Goal: Communication & Community: Participate in discussion

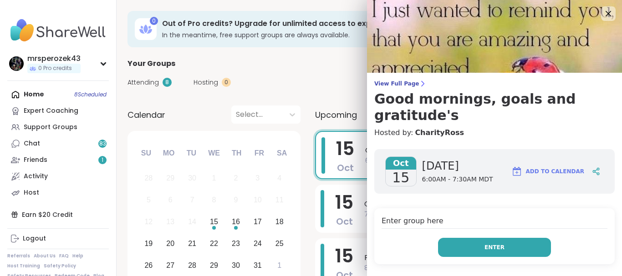
click at [487, 244] on span "Enter" at bounding box center [495, 248] width 20 height 8
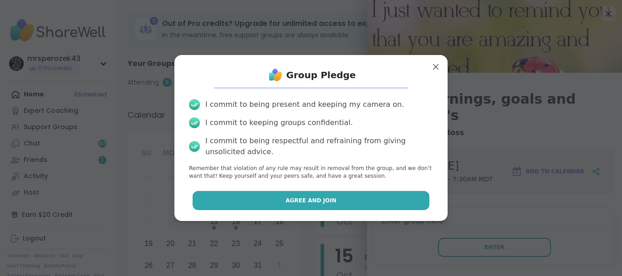
click at [380, 199] on button "Agree and Join" at bounding box center [311, 200] width 237 height 19
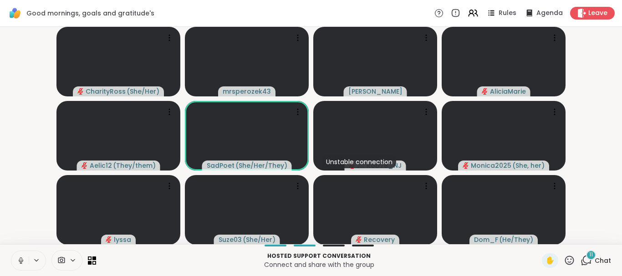
click at [18, 258] on icon at bounding box center [21, 261] width 8 height 8
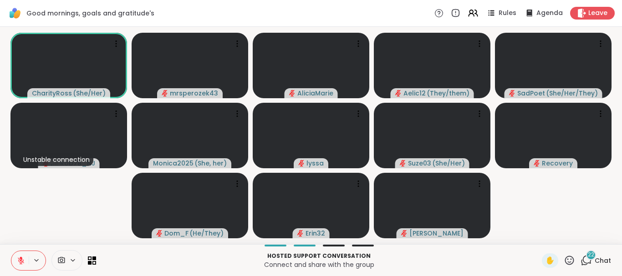
click at [20, 256] on button at bounding box center [19, 260] width 17 height 19
click at [20, 258] on icon at bounding box center [21, 261] width 8 height 8
click at [21, 258] on icon at bounding box center [21, 259] width 3 height 4
click at [20, 260] on icon at bounding box center [21, 260] width 2 height 4
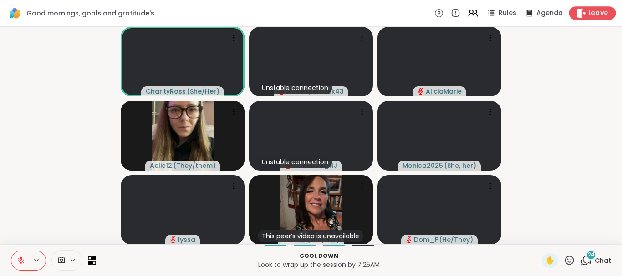
click at [600, 12] on span "Leave" at bounding box center [598, 14] width 20 height 10
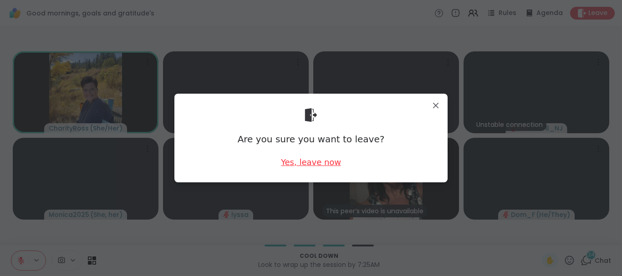
click at [301, 163] on div "Yes, leave now" at bounding box center [311, 162] width 60 height 11
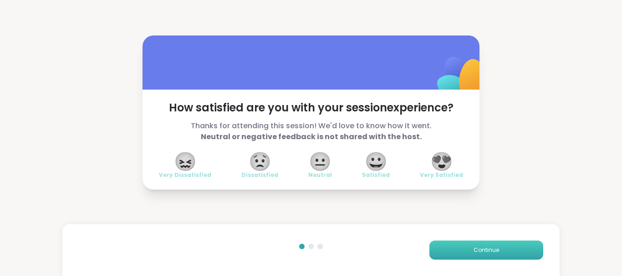
click at [453, 248] on button "Continue" at bounding box center [486, 250] width 114 height 19
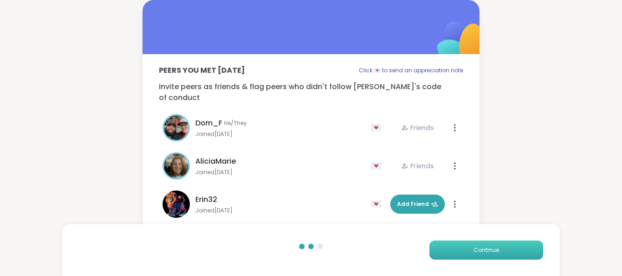
click at [453, 248] on button "Continue" at bounding box center [486, 250] width 114 height 19
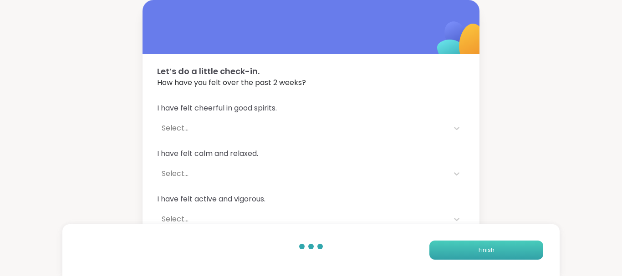
click at [453, 248] on button "Finish" at bounding box center [486, 250] width 114 height 19
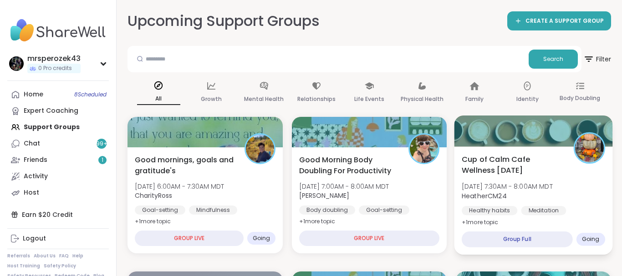
click at [538, 215] on div "Meditation" at bounding box center [543, 210] width 45 height 9
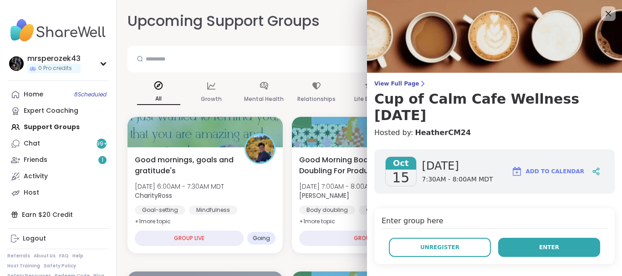
click at [536, 245] on button "Enter" at bounding box center [549, 247] width 102 height 19
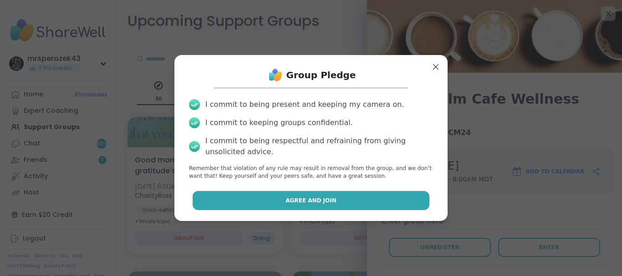
click at [347, 201] on button "Agree and Join" at bounding box center [311, 200] width 237 height 19
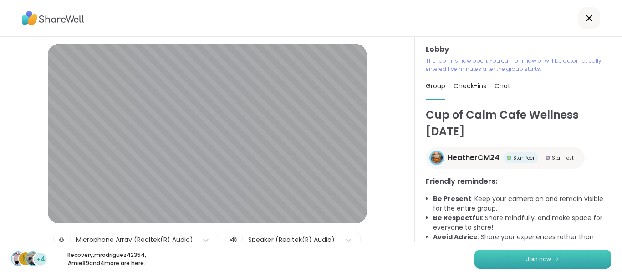
click at [496, 257] on button "Join now" at bounding box center [543, 259] width 137 height 19
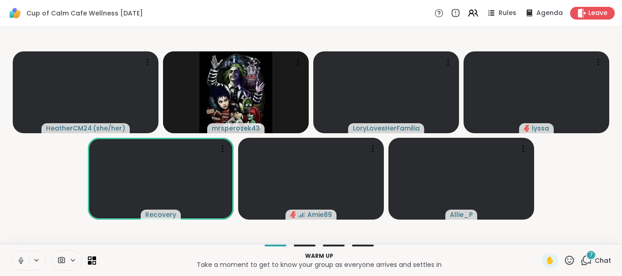
click at [20, 262] on icon at bounding box center [21, 261] width 8 height 8
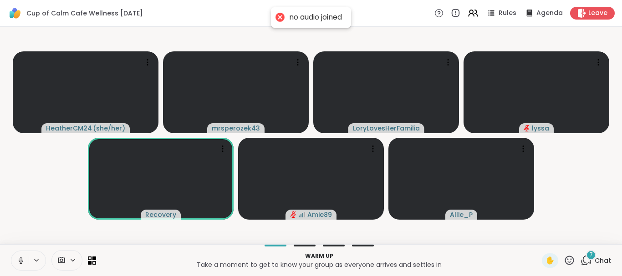
click at [20, 262] on icon at bounding box center [21, 261] width 8 height 8
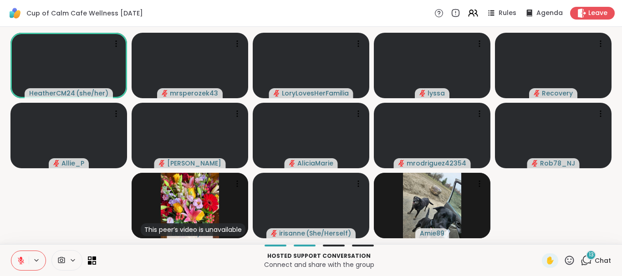
click at [31, 228] on video-player-container "HeatherCM24 ( she/her ) mrsperozek43 LoryLovesHerFamilia lyssa Recovery Allie_P…" at bounding box center [310, 136] width 611 height 210
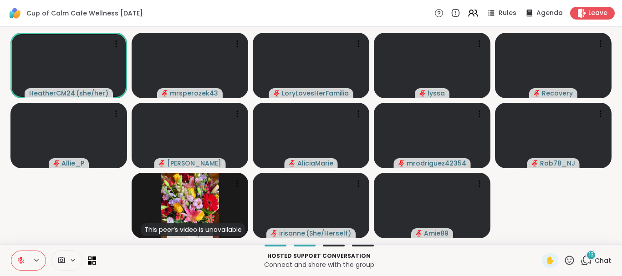
click at [591, 253] on span "13" at bounding box center [591, 255] width 5 height 8
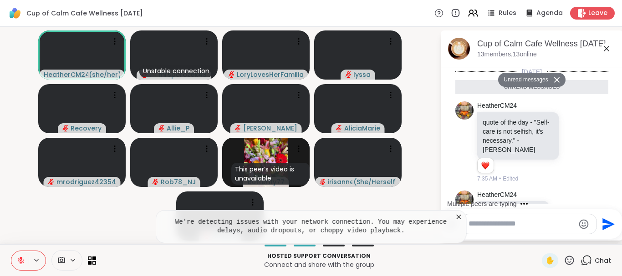
scroll to position [768, 0]
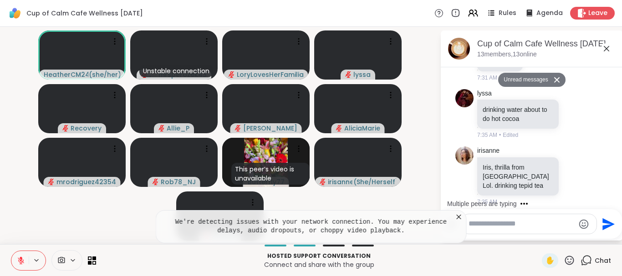
click at [459, 216] on icon at bounding box center [458, 217] width 9 height 9
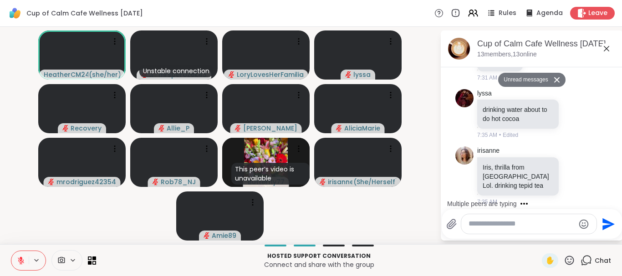
click at [483, 225] on textarea "Type your message" at bounding box center [522, 224] width 106 height 10
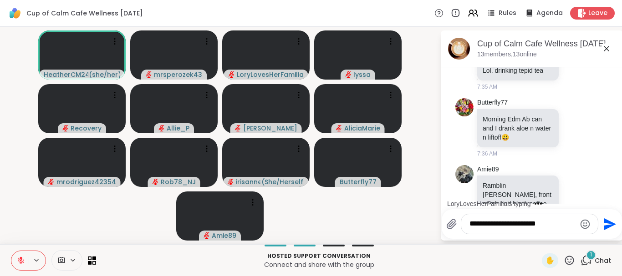
scroll to position [938, 0]
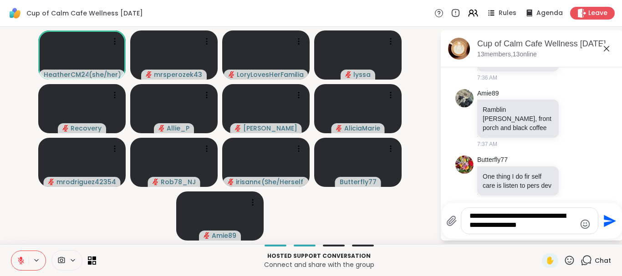
type textarea "**********"
click at [608, 220] on icon "Send" at bounding box center [610, 221] width 12 height 12
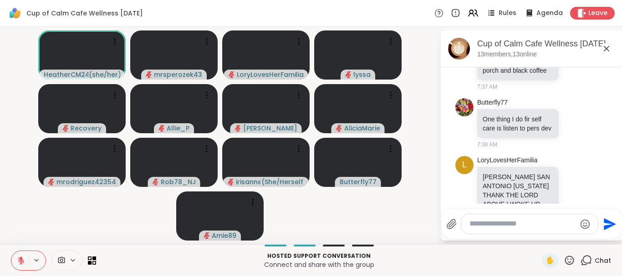
click at [607, 48] on icon at bounding box center [606, 48] width 5 height 5
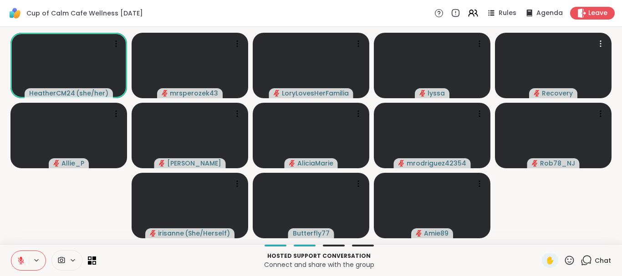
click at [607, 48] on div at bounding box center [553, 66] width 117 height 66
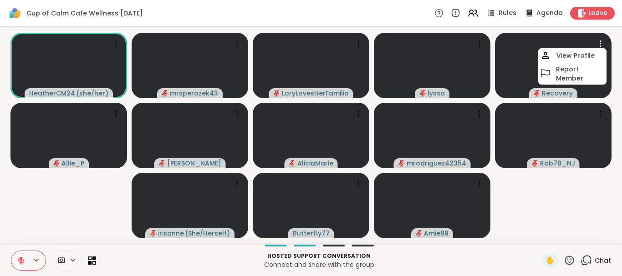
click at [607, 48] on div at bounding box center [553, 66] width 117 height 66
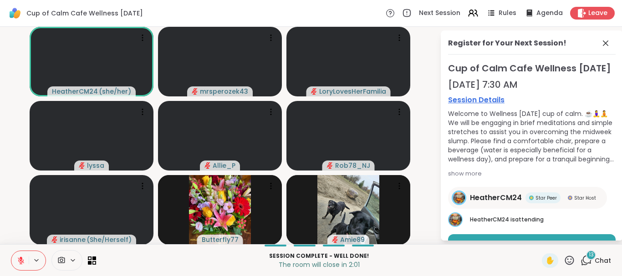
click at [20, 257] on icon at bounding box center [21, 261] width 8 height 8
click at [16, 260] on button at bounding box center [19, 260] width 17 height 19
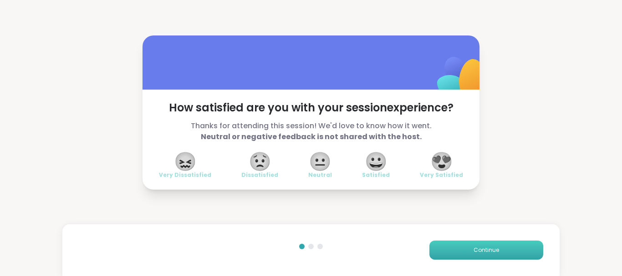
click at [470, 250] on button "Continue" at bounding box center [486, 250] width 114 height 19
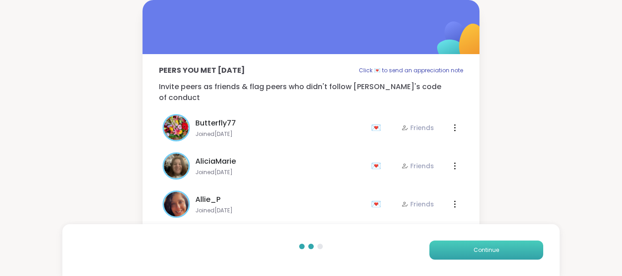
click at [470, 250] on button "Continue" at bounding box center [486, 250] width 114 height 19
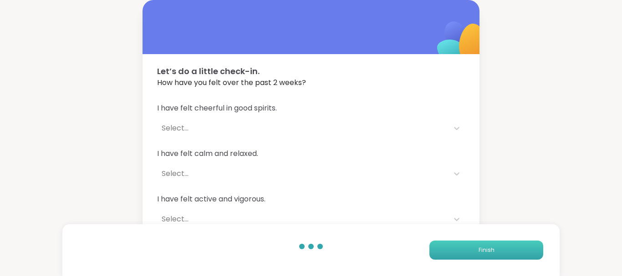
click at [470, 250] on button "Finish" at bounding box center [486, 250] width 114 height 19
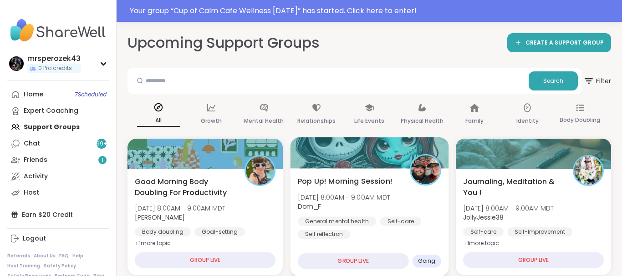
click at [381, 202] on span "[DATE] 8:00AM - 9:00AM MDT" at bounding box center [344, 197] width 92 height 9
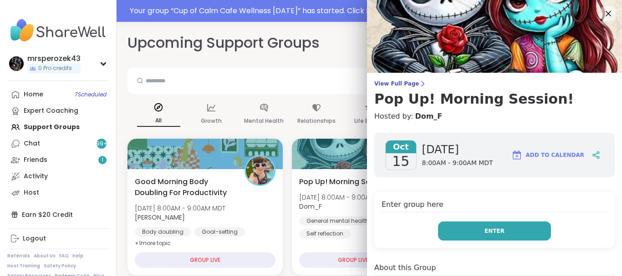
click at [470, 229] on button "Enter" at bounding box center [494, 231] width 113 height 19
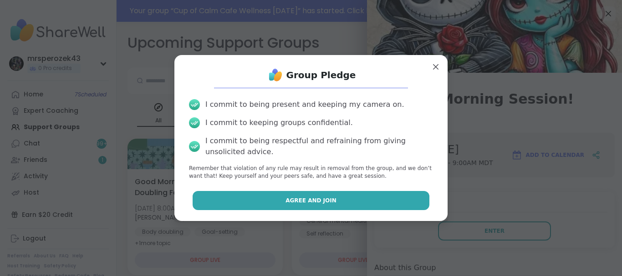
click at [382, 197] on button "Agree and Join" at bounding box center [311, 200] width 237 height 19
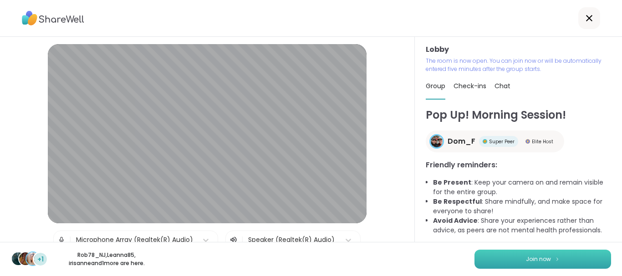
click at [512, 259] on button "Join now" at bounding box center [543, 259] width 137 height 19
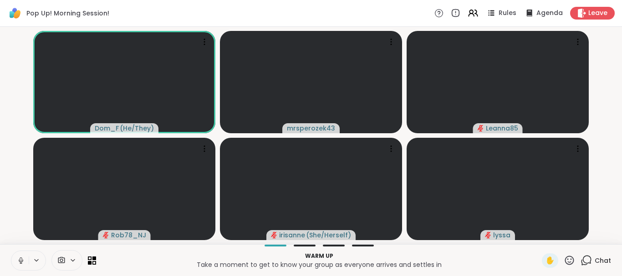
click at [18, 259] on icon at bounding box center [21, 261] width 8 height 8
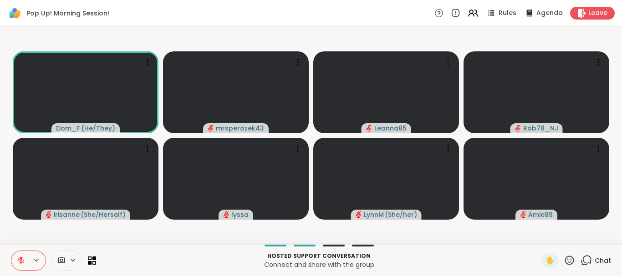
click at [20, 258] on icon at bounding box center [21, 261] width 8 height 8
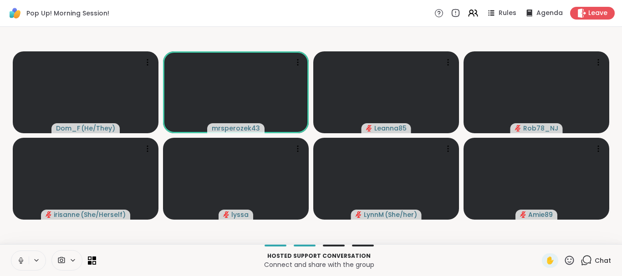
click at [15, 260] on button at bounding box center [19, 260] width 17 height 19
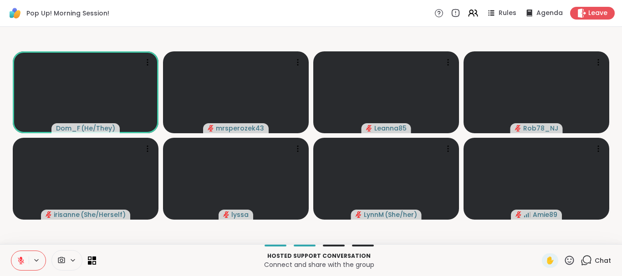
click at [18, 259] on icon at bounding box center [21, 261] width 8 height 8
click at [21, 258] on icon at bounding box center [21, 261] width 8 height 8
click at [21, 259] on icon at bounding box center [21, 261] width 8 height 8
click at [19, 260] on icon at bounding box center [21, 261] width 8 height 8
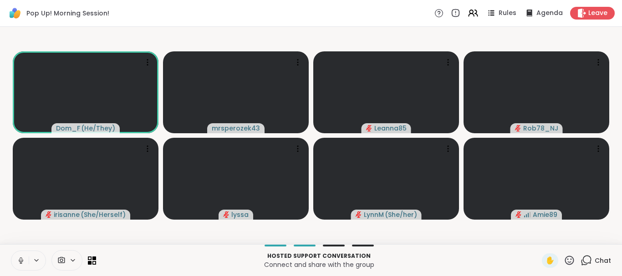
click at [19, 260] on icon at bounding box center [21, 261] width 8 height 8
click at [48, 240] on video-player-container "Dom_F ( He/They ) mrsperozek43 Leanna85 Rob78_NJ [PERSON_NAME] ( She/Herself ) …" at bounding box center [310, 136] width 611 height 210
click at [20, 259] on icon at bounding box center [21, 261] width 8 height 8
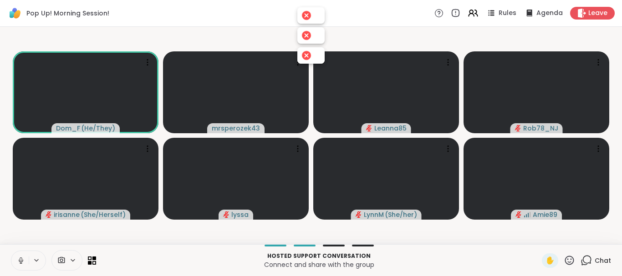
click at [20, 260] on icon at bounding box center [21, 261] width 8 height 8
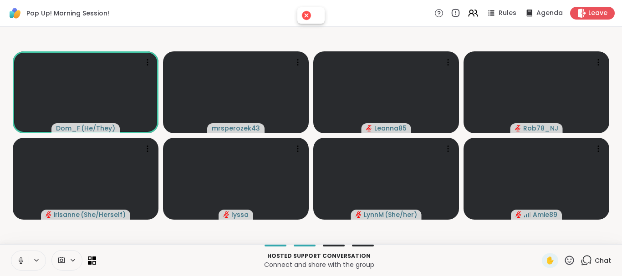
click at [20, 260] on icon at bounding box center [21, 261] width 8 height 8
click at [36, 259] on icon at bounding box center [36, 261] width 7 height 8
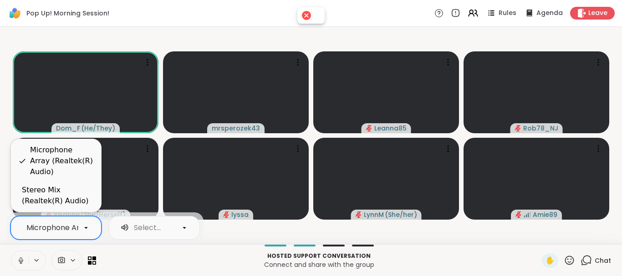
scroll to position [0, 67]
click at [77, 233] on div "Microphone Array (Realtek(R) Audio)" at bounding box center [26, 228] width 134 height 11
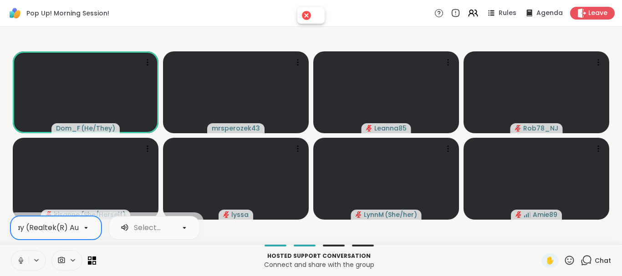
click at [77, 233] on div "Microphone Array (Realtek(R) Audio)" at bounding box center [26, 228] width 134 height 11
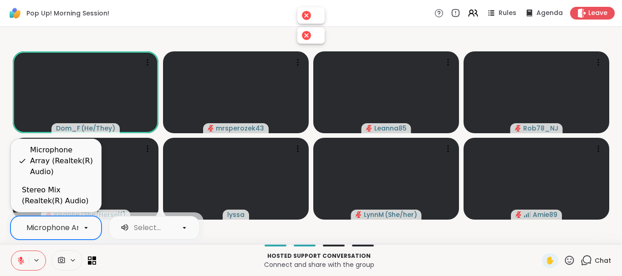
click at [21, 259] on icon at bounding box center [21, 259] width 3 height 4
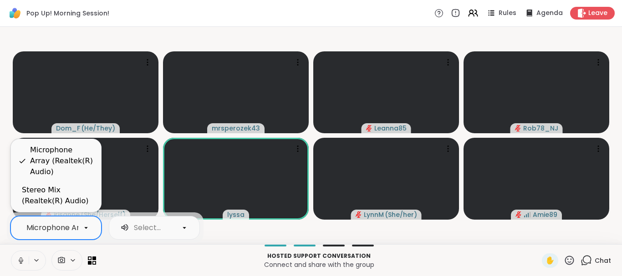
click at [20, 258] on icon at bounding box center [21, 260] width 2 height 4
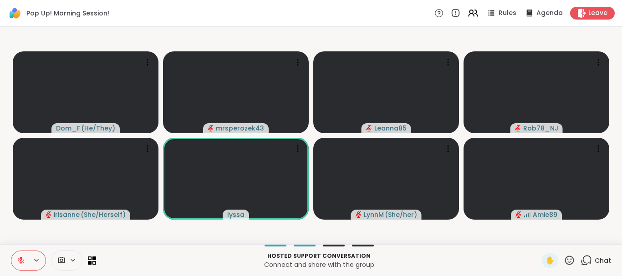
click at [162, 267] on p "Connect and share with the group" at bounding box center [319, 264] width 435 height 9
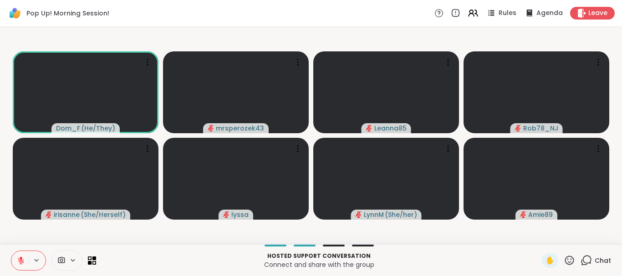
click at [19, 260] on icon at bounding box center [21, 261] width 6 height 6
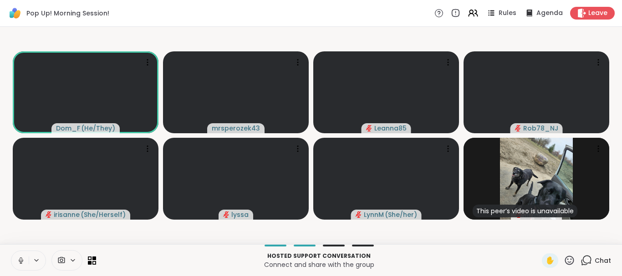
click at [20, 259] on icon at bounding box center [21, 261] width 8 height 8
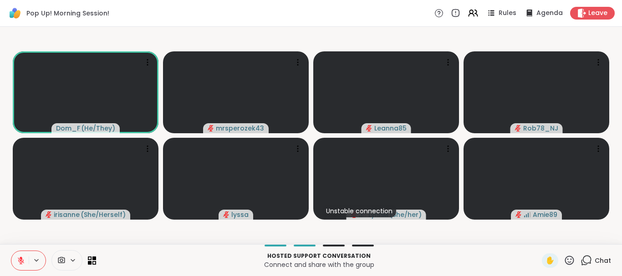
click at [21, 260] on icon at bounding box center [21, 261] width 6 height 6
click at [21, 260] on icon at bounding box center [21, 261] width 8 height 8
click at [21, 260] on icon at bounding box center [21, 261] width 6 height 6
click at [19, 260] on icon at bounding box center [21, 261] width 8 height 8
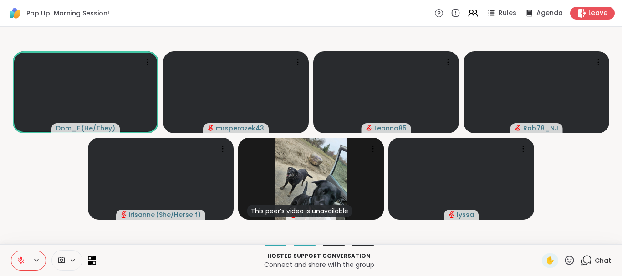
click at [19, 260] on icon at bounding box center [21, 261] width 6 height 6
click at [20, 256] on button at bounding box center [19, 260] width 17 height 19
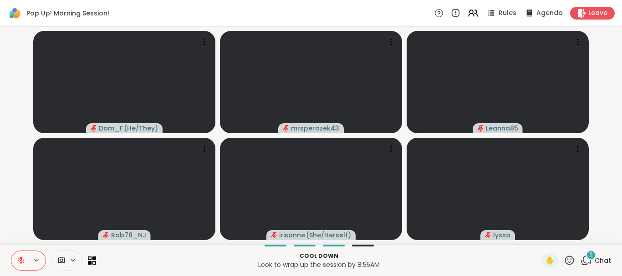
click at [21, 258] on icon at bounding box center [21, 259] width 3 height 4
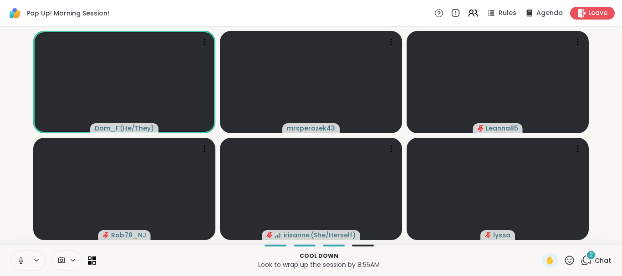
click at [20, 259] on icon at bounding box center [21, 260] width 2 height 4
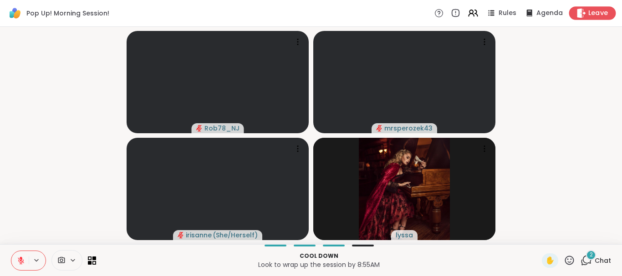
click at [588, 10] on div "Leave" at bounding box center [592, 12] width 47 height 13
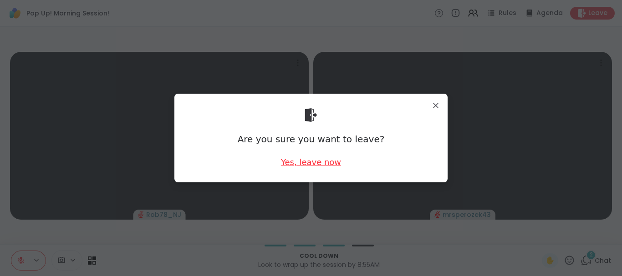
click at [311, 160] on div "Yes, leave now" at bounding box center [311, 162] width 60 height 11
